Goal: Task Accomplishment & Management: Use online tool/utility

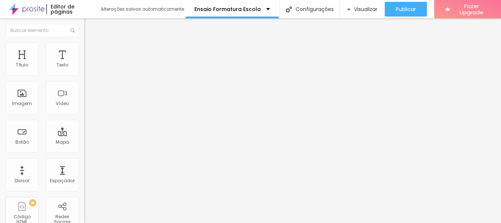
type input "27"
type input "26"
type input "25"
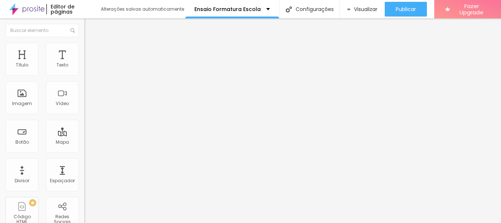
type input "25"
type input "24"
type input "23"
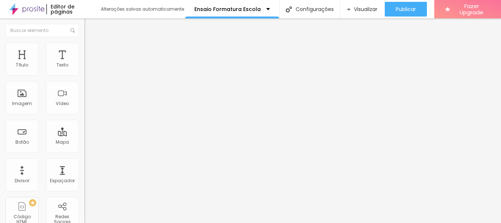
type input "22"
drag, startPoint x: 53, startPoint y: 71, endPoint x: 43, endPoint y: 72, distance: 10.3
type input "22"
click at [84, 135] on input "range" at bounding box center [107, 138] width 47 height 6
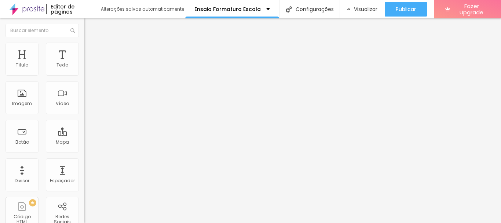
type input "23"
type input "22"
type input "21"
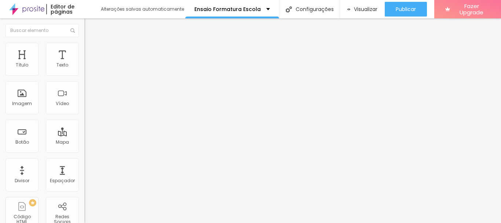
type input "21"
type input "20"
drag, startPoint x: 46, startPoint y: 72, endPoint x: 40, endPoint y: 72, distance: 5.5
type input "20"
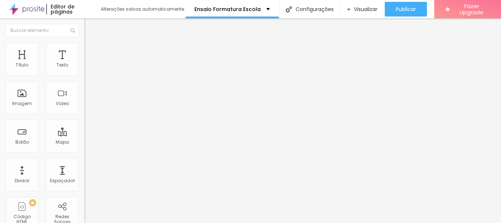
click at [84, 135] on input "range" at bounding box center [107, 138] width 47 height 6
click at [90, 26] on img "button" at bounding box center [93, 27] width 6 height 6
click at [84, 48] on li "Estilo" at bounding box center [126, 46] width 84 height 7
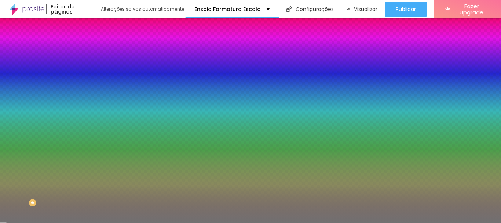
type input "54"
type input "69"
type input "82"
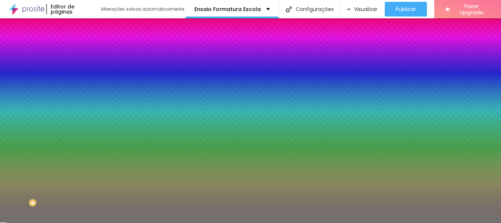
type input "82"
type input "86"
type input "91"
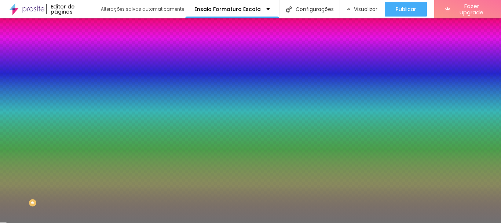
type input "93"
type input "97"
type input "100"
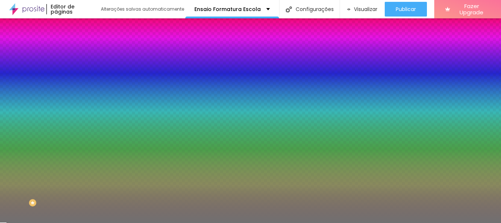
drag, startPoint x: 38, startPoint y: 96, endPoint x: 80, endPoint y: 97, distance: 42.2
type input "100"
click at [84, 95] on input "range" at bounding box center [107, 92] width 47 height 6
type input "9"
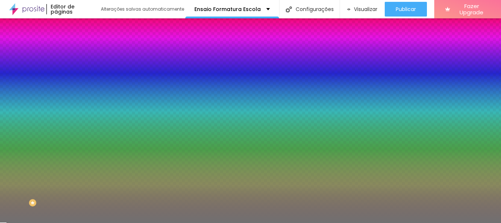
type input "7"
type input "6"
type input "5"
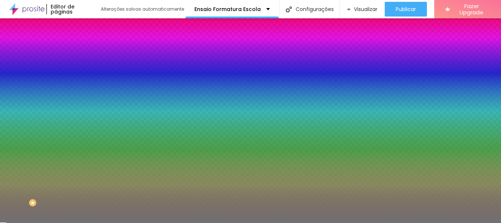
type input "5"
type input "4"
type input "3"
drag, startPoint x: 34, startPoint y: 116, endPoint x: 14, endPoint y: 117, distance: 19.8
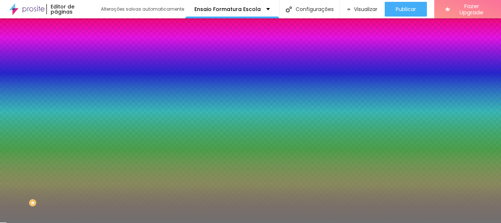
type input "3"
click at [84, 114] on input "range" at bounding box center [107, 111] width 47 height 6
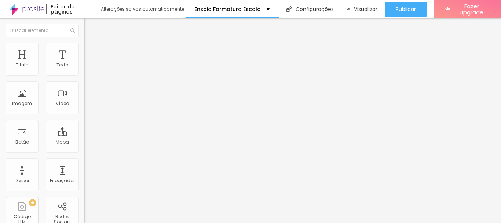
click at [84, 147] on input "Marcelo Cortez - Estúdio Fotográfico - Rua Doutor Celestino - Centro, Niterói -…" at bounding box center [134, 150] width 100 height 7
type input "M"
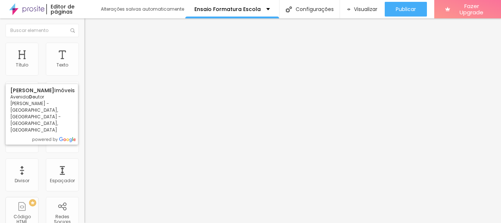
type input "m"
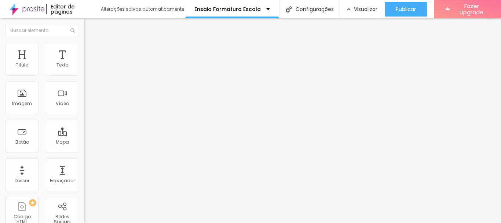
click at [84, 148] on div "Instagram" at bounding box center [126, 150] width 84 height 4
paste input "fotograf"
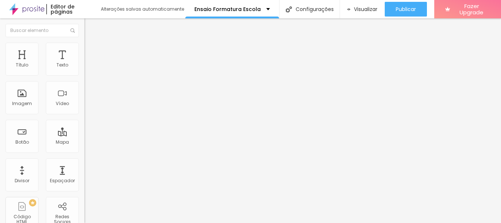
type input "https://www.instagram.com/marcelocortezfotografo/"
click at [409, 11] on span "Publicar" at bounding box center [406, 9] width 20 height 6
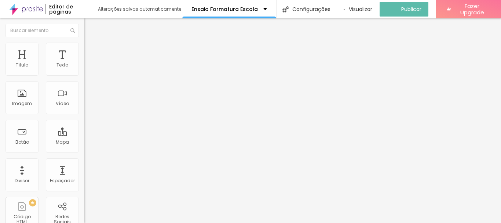
click at [90, 25] on img "button" at bounding box center [93, 27] width 6 height 6
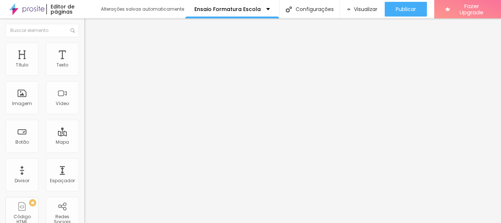
click at [409, 8] on span "Publicar" at bounding box center [406, 9] width 20 height 6
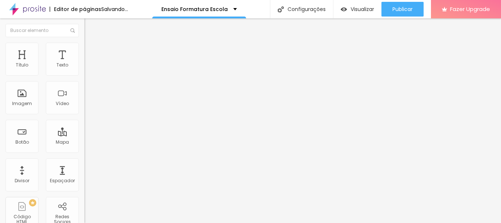
click at [84, 63] on span "Trocar imagem" at bounding box center [104, 60] width 40 height 6
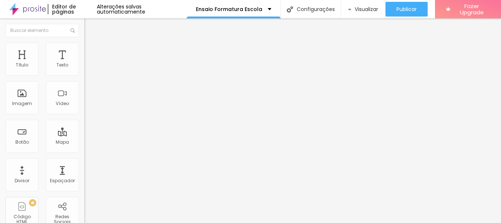
scroll to position [1485, 0]
click at [84, 63] on span "Trocar imagem" at bounding box center [104, 60] width 40 height 6
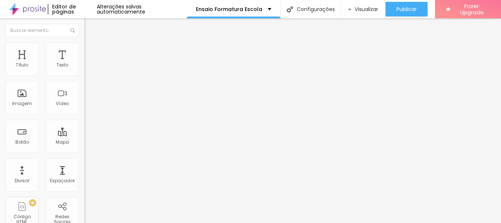
click at [405, 7] on span "Publicar" at bounding box center [406, 9] width 20 height 6
